Goal: Transaction & Acquisition: Purchase product/service

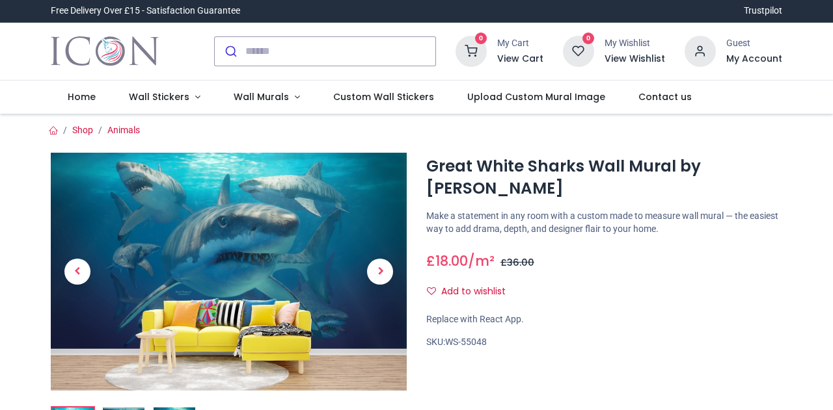
scroll to position [130, 0]
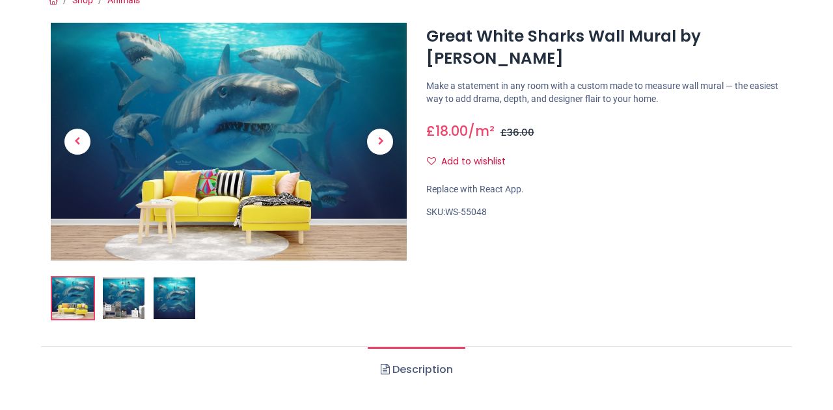
click at [172, 299] on img at bounding box center [175, 299] width 42 height 42
click at [118, 300] on img at bounding box center [124, 299] width 42 height 42
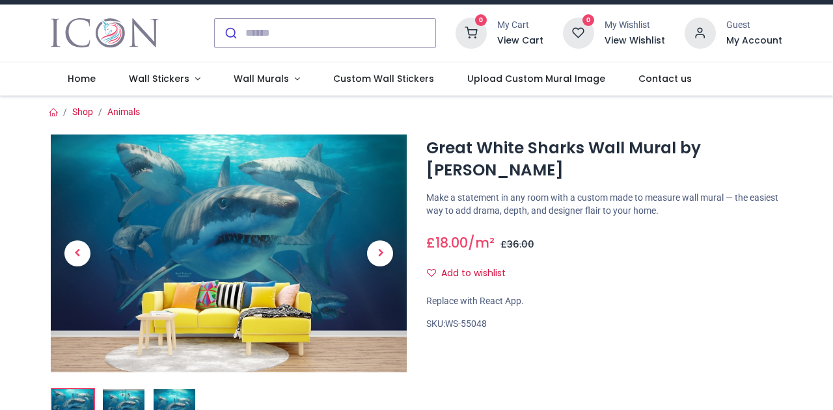
scroll to position [0, 0]
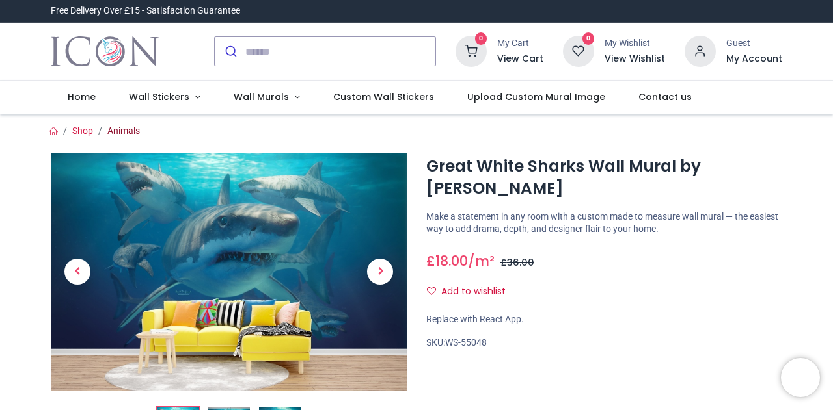
click at [117, 131] on link "Animals" at bounding box center [123, 131] width 33 height 10
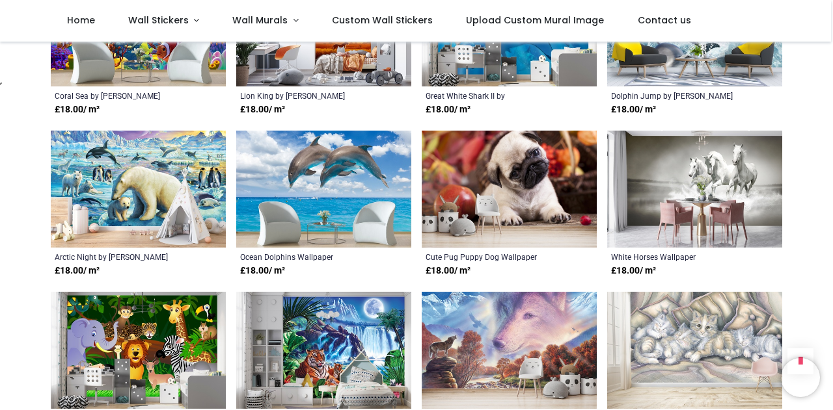
scroll to position [1171, 0]
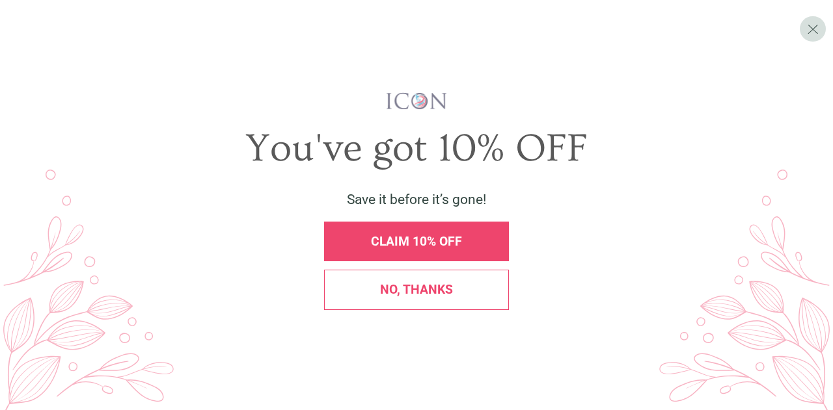
click at [437, 297] on span "No, thanks" at bounding box center [416, 289] width 73 height 15
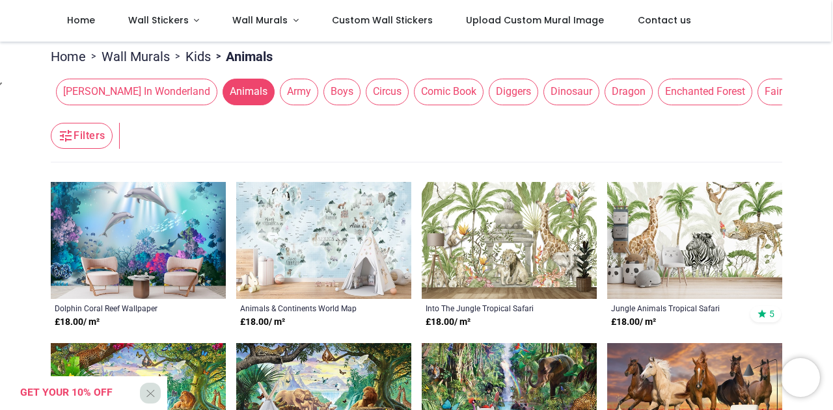
scroll to position [130, 0]
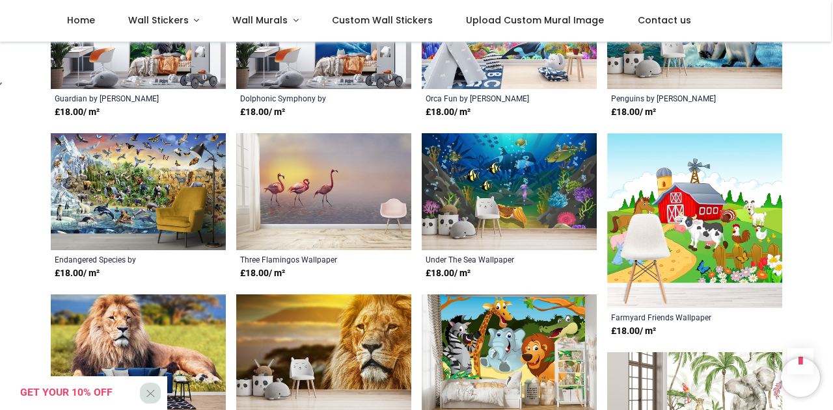
scroll to position [1756, 0]
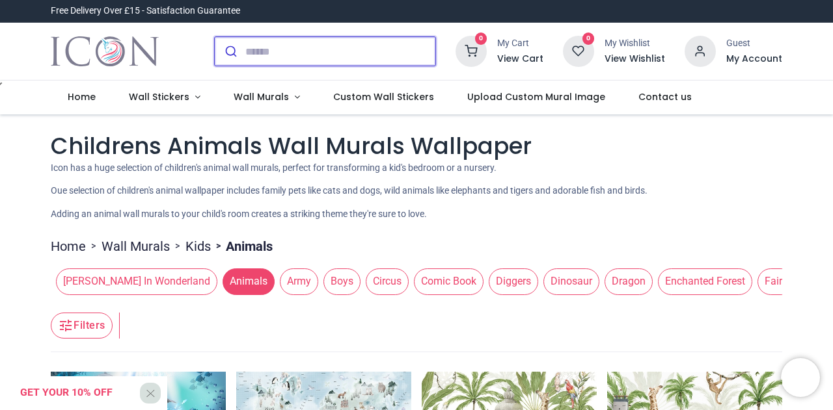
click at [301, 51] on input "search" at bounding box center [340, 51] width 190 height 29
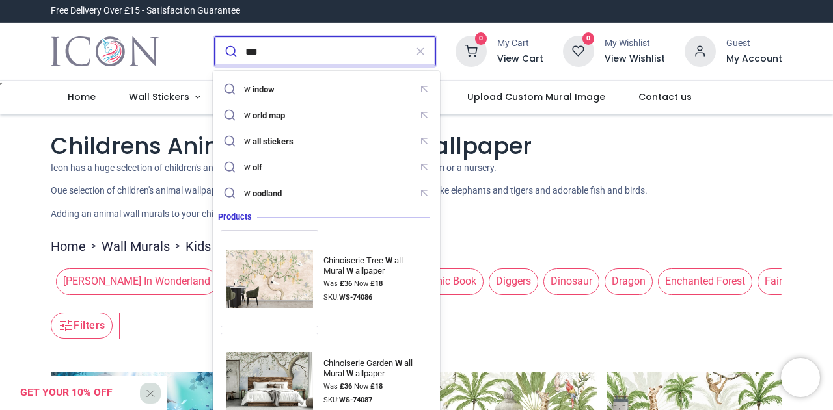
type input "****"
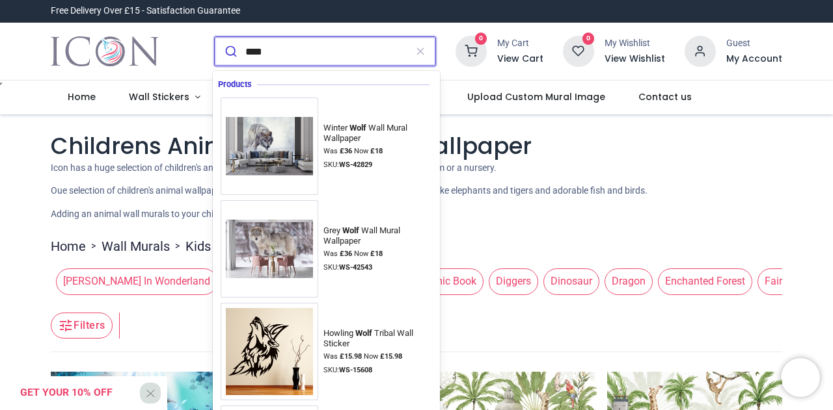
scroll to position [65, 0]
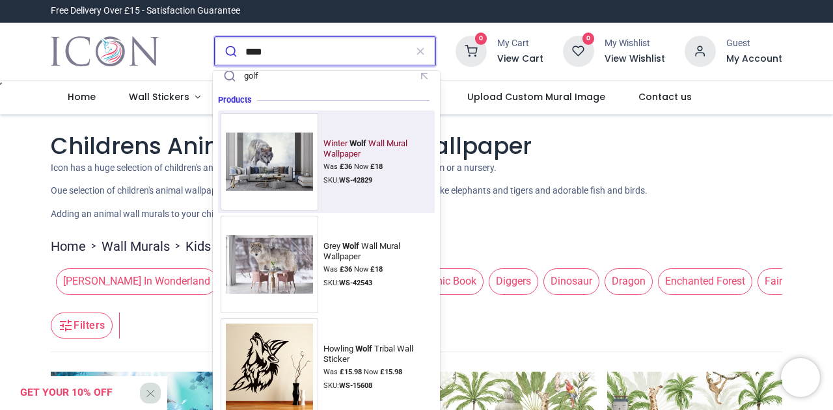
click at [356, 147] on mark "Wolf" at bounding box center [357, 143] width 20 height 13
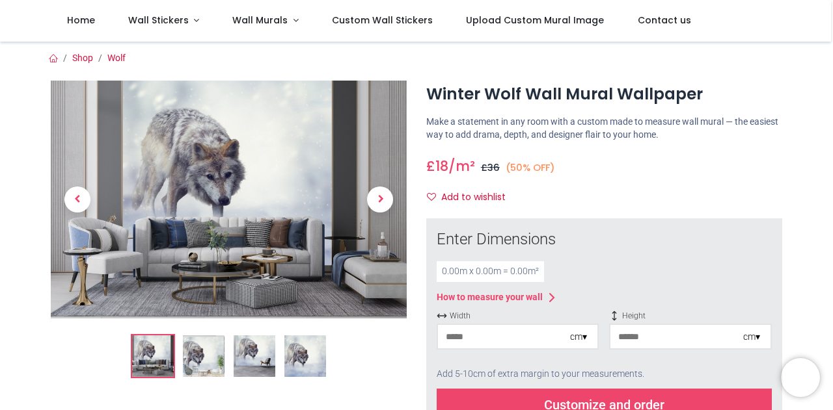
scroll to position [65, 0]
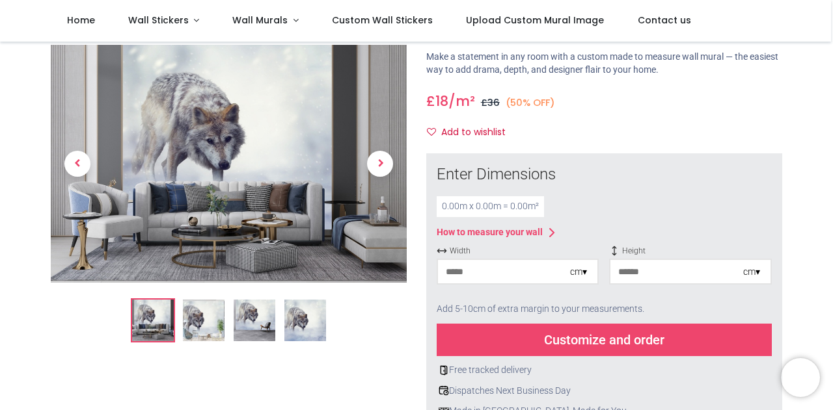
click at [204, 327] on img at bounding box center [204, 322] width 42 height 42
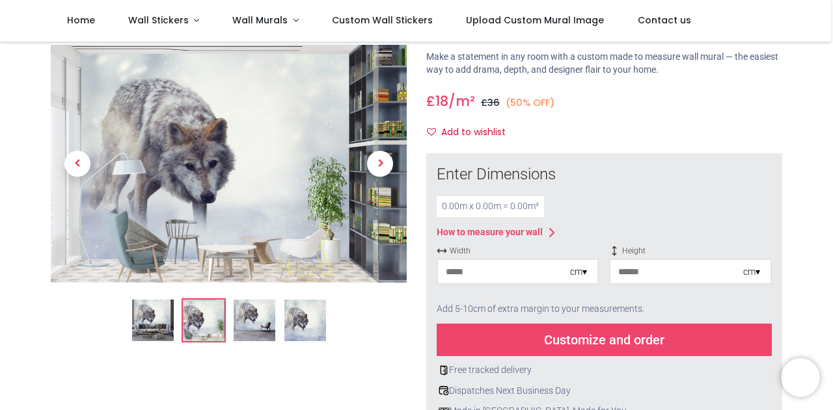
click at [248, 318] on img at bounding box center [255, 322] width 42 height 42
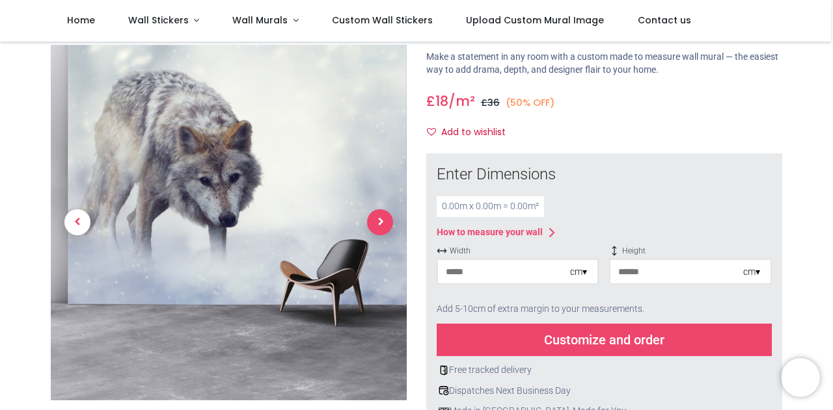
click at [371, 229] on span "Next" at bounding box center [380, 223] width 26 height 26
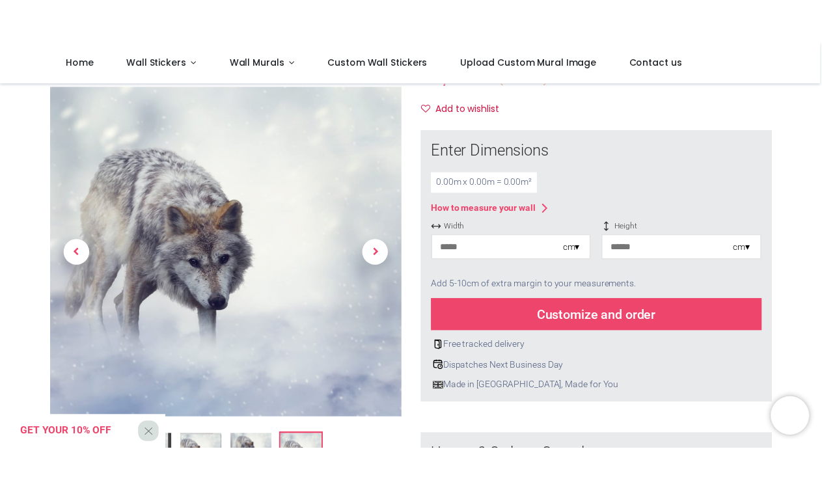
scroll to position [0, 0]
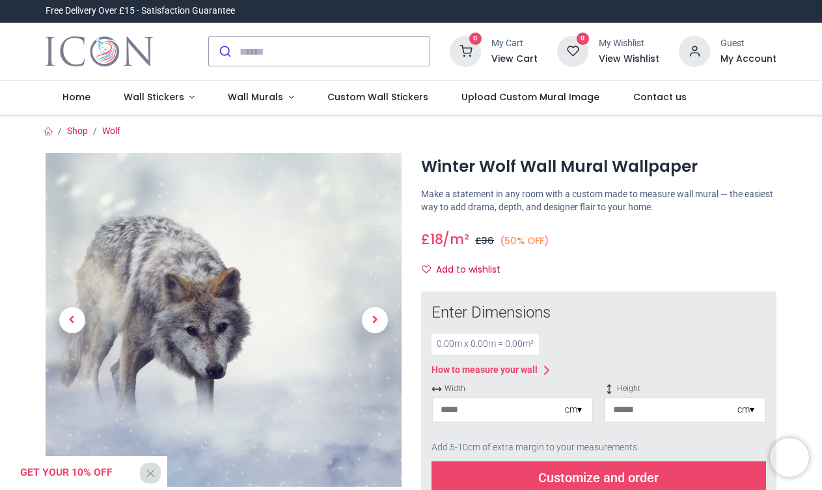
click at [582, 410] on div "Add 5-10cm of extra margin to your measurements." at bounding box center [598, 447] width 335 height 29
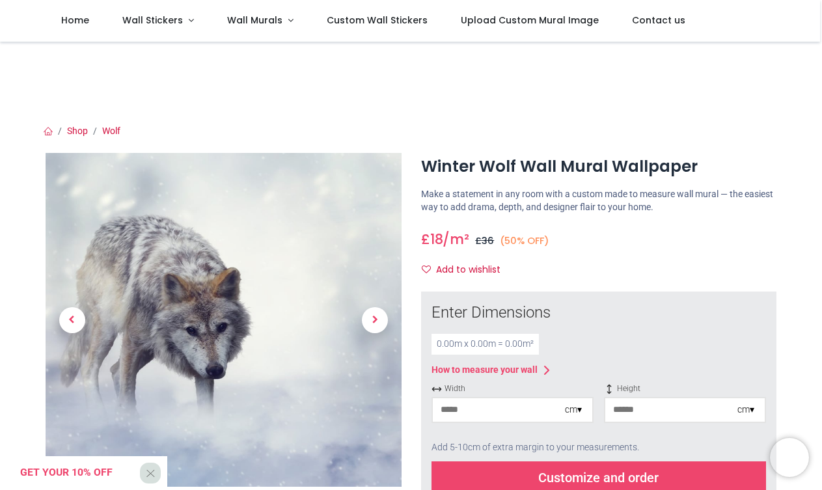
scroll to position [65, 0]
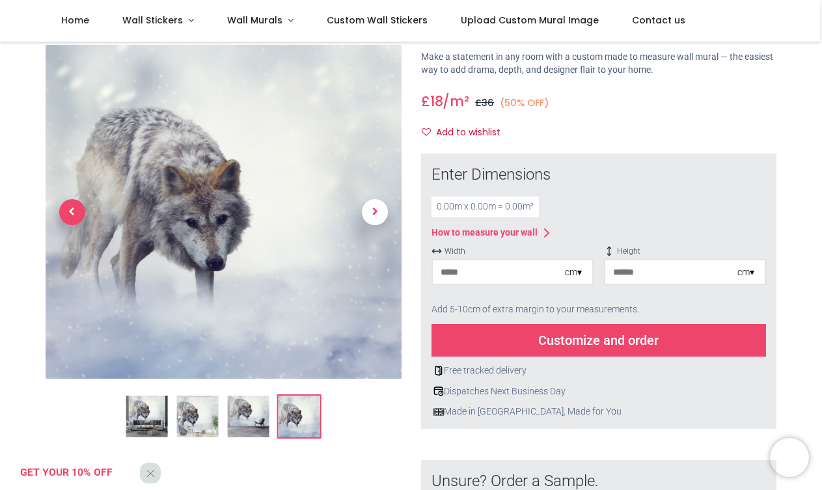
click at [72, 211] on span "Previous" at bounding box center [72, 212] width 26 height 26
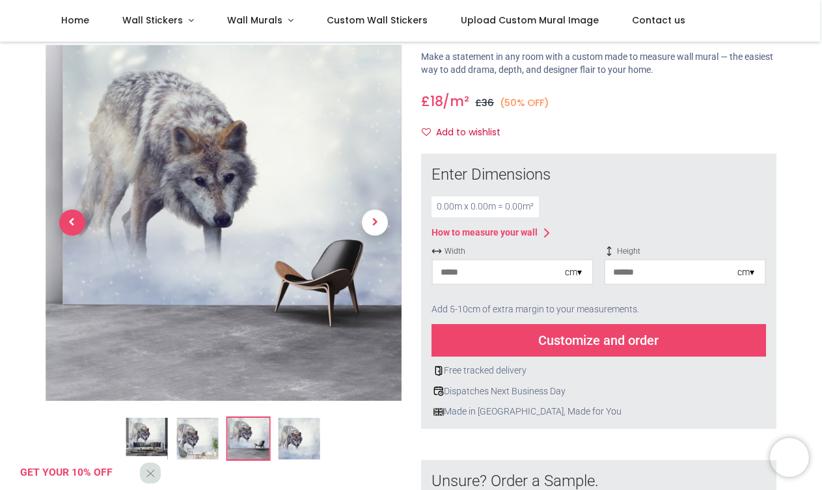
click at [72, 211] on span "Previous" at bounding box center [72, 223] width 26 height 26
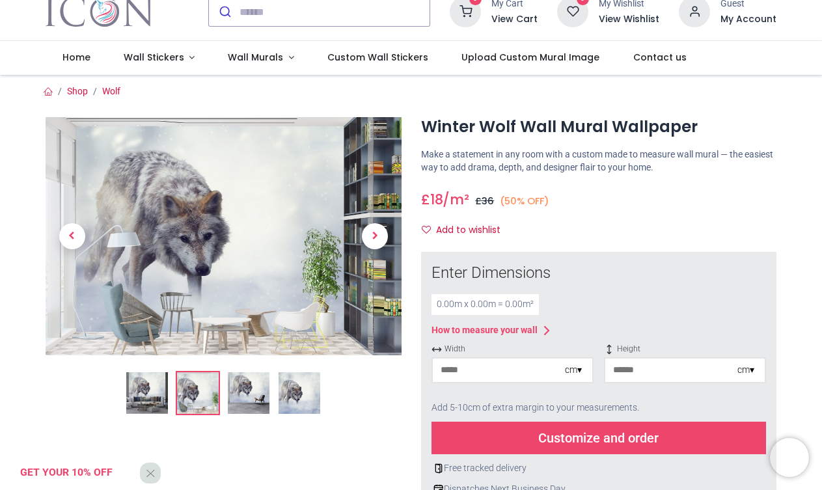
scroll to position [0, 0]
